Goal: Find specific page/section: Find specific page/section

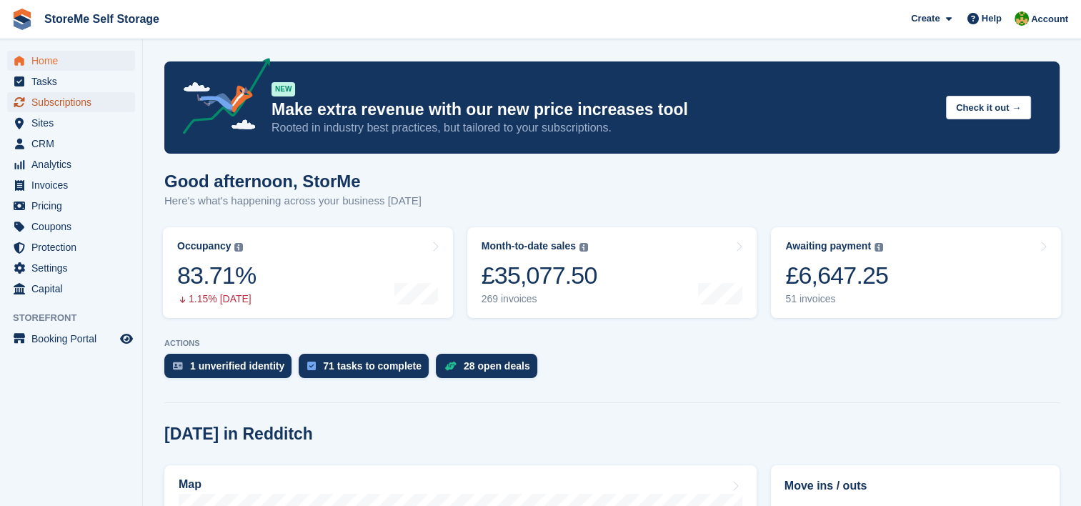
click at [63, 104] on span "Subscriptions" at bounding box center [74, 102] width 86 height 20
